Goal: Information Seeking & Learning: Learn about a topic

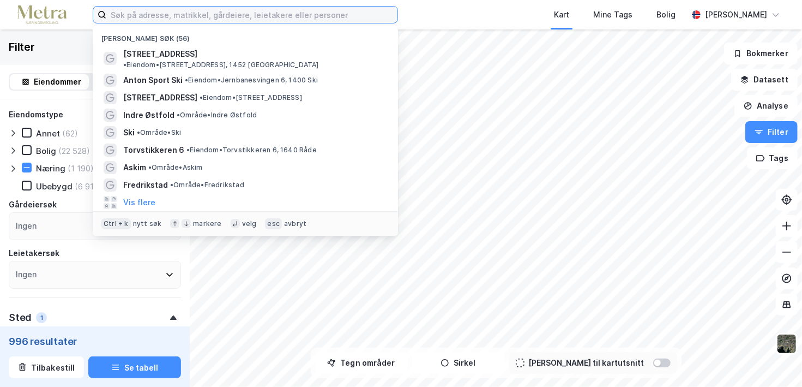
click at [231, 10] on input at bounding box center [251, 15] width 291 height 16
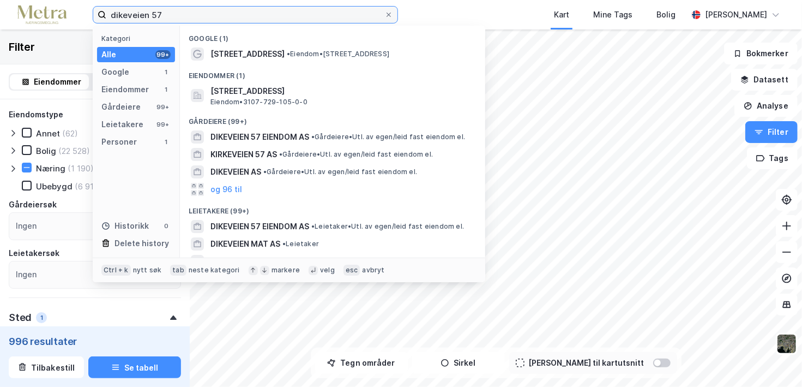
type input "dikeveien 57"
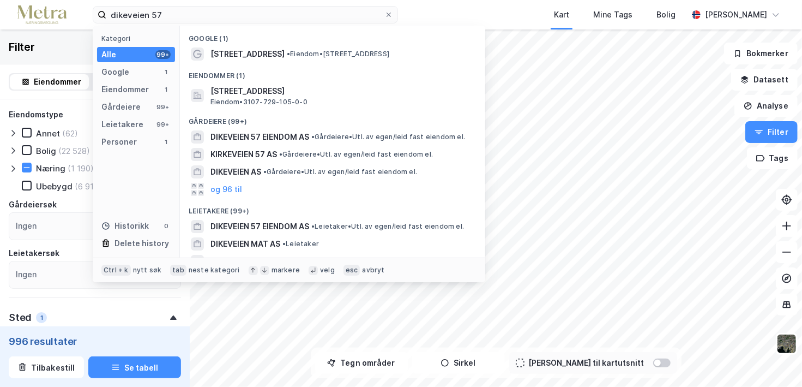
click at [284, 63] on div "Eiendommer (1)" at bounding box center [332, 73] width 305 height 20
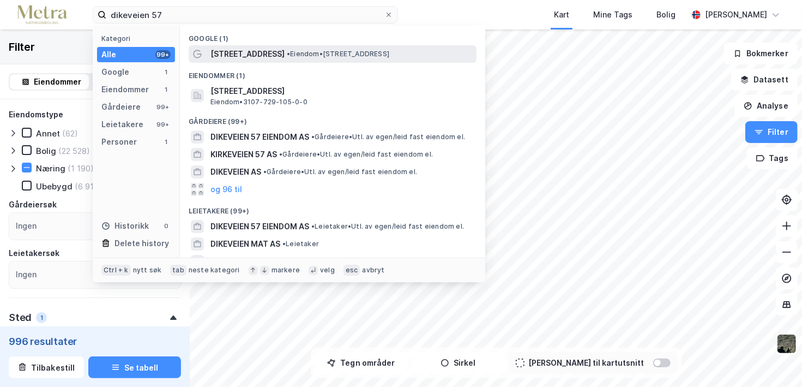
click at [297, 50] on span "• Eiendom • [STREET_ADDRESS]" at bounding box center [338, 54] width 103 height 9
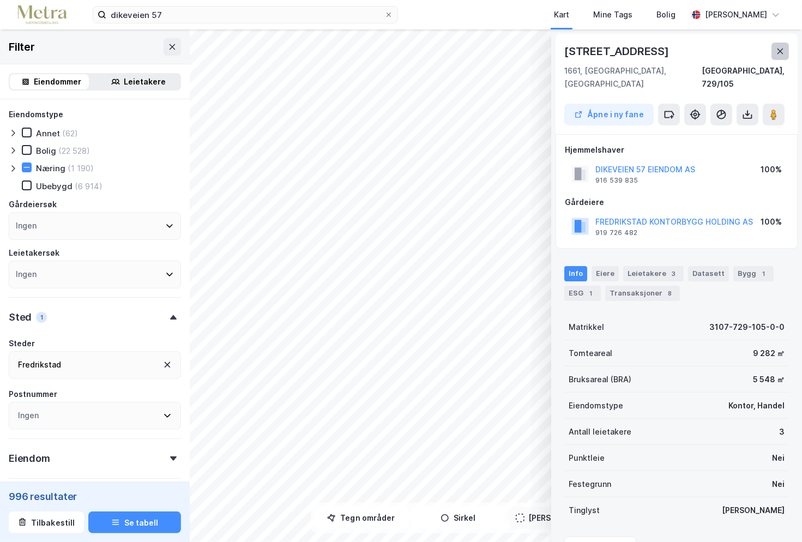
click at [776, 49] on button at bounding box center [780, 51] width 17 height 17
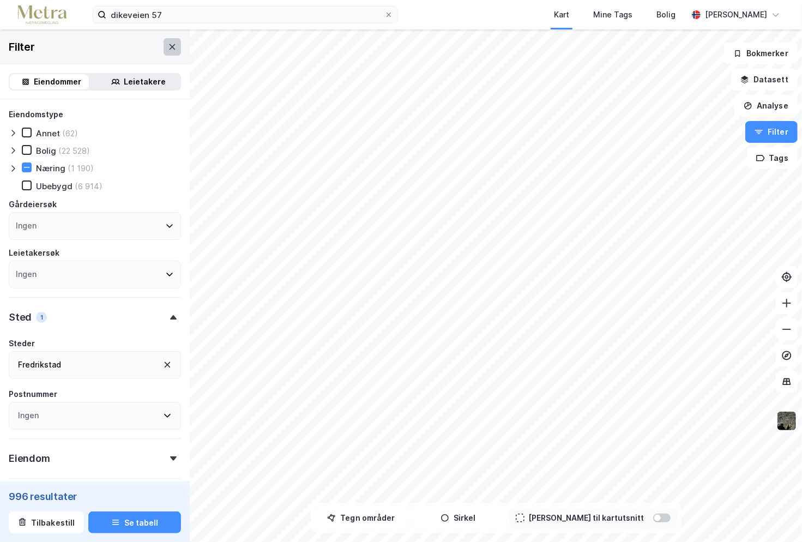
click at [168, 47] on icon at bounding box center [172, 47] width 9 height 9
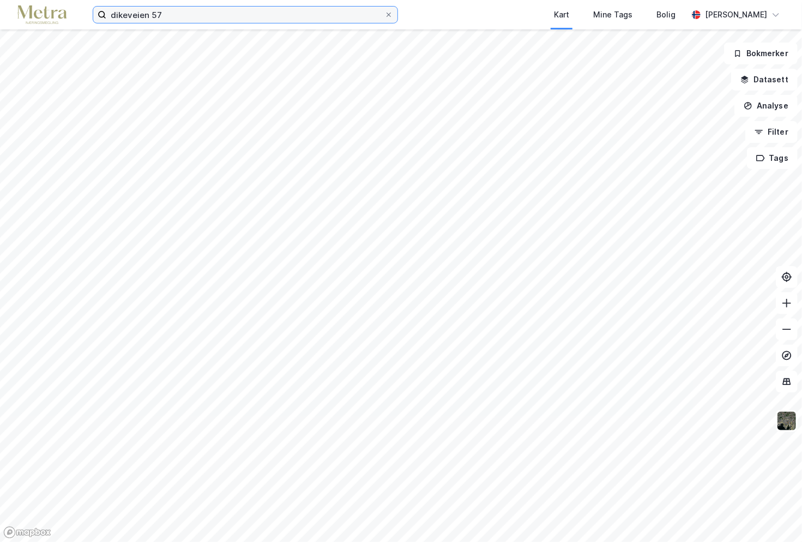
click at [161, 12] on input "dikeveien 57" at bounding box center [245, 15] width 278 height 16
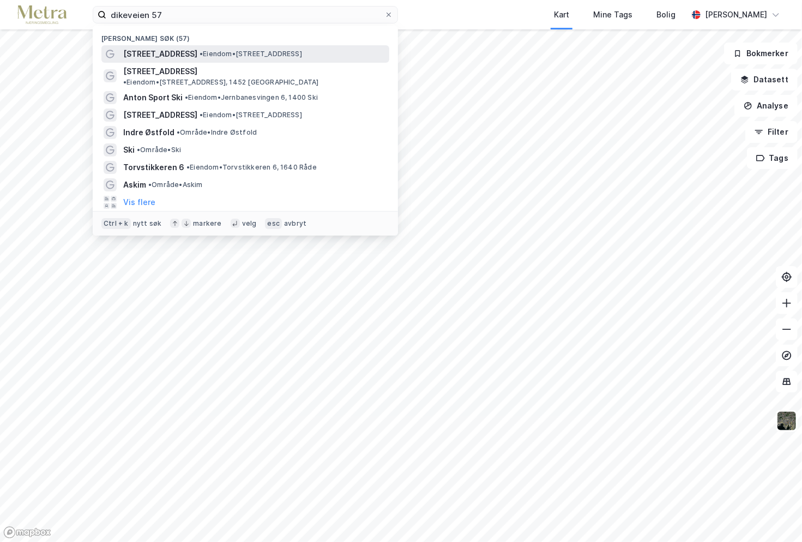
click at [200, 50] on span "• Eiendom • [STREET_ADDRESS]" at bounding box center [251, 54] width 103 height 9
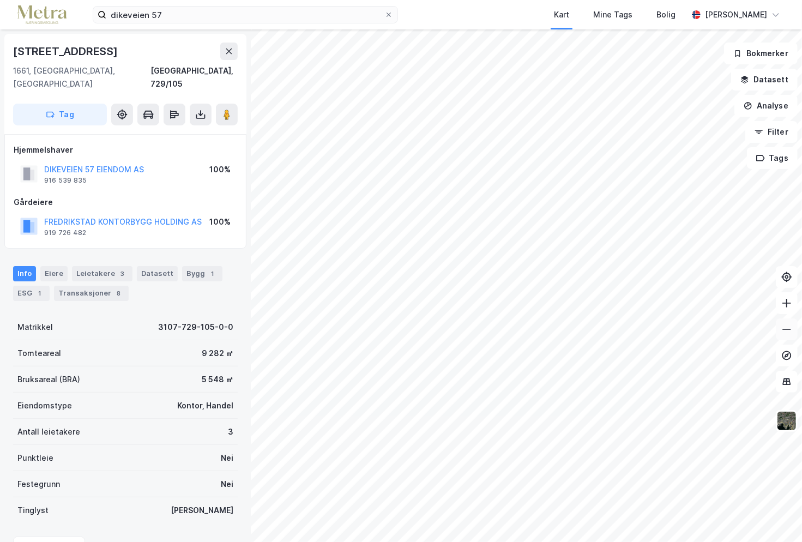
click at [784, 326] on icon at bounding box center [787, 329] width 11 height 11
click at [779, 333] on button at bounding box center [787, 330] width 22 height 22
click at [791, 308] on icon at bounding box center [787, 303] width 11 height 11
